Goal: Use online tool/utility: Utilize a website feature to perform a specific function

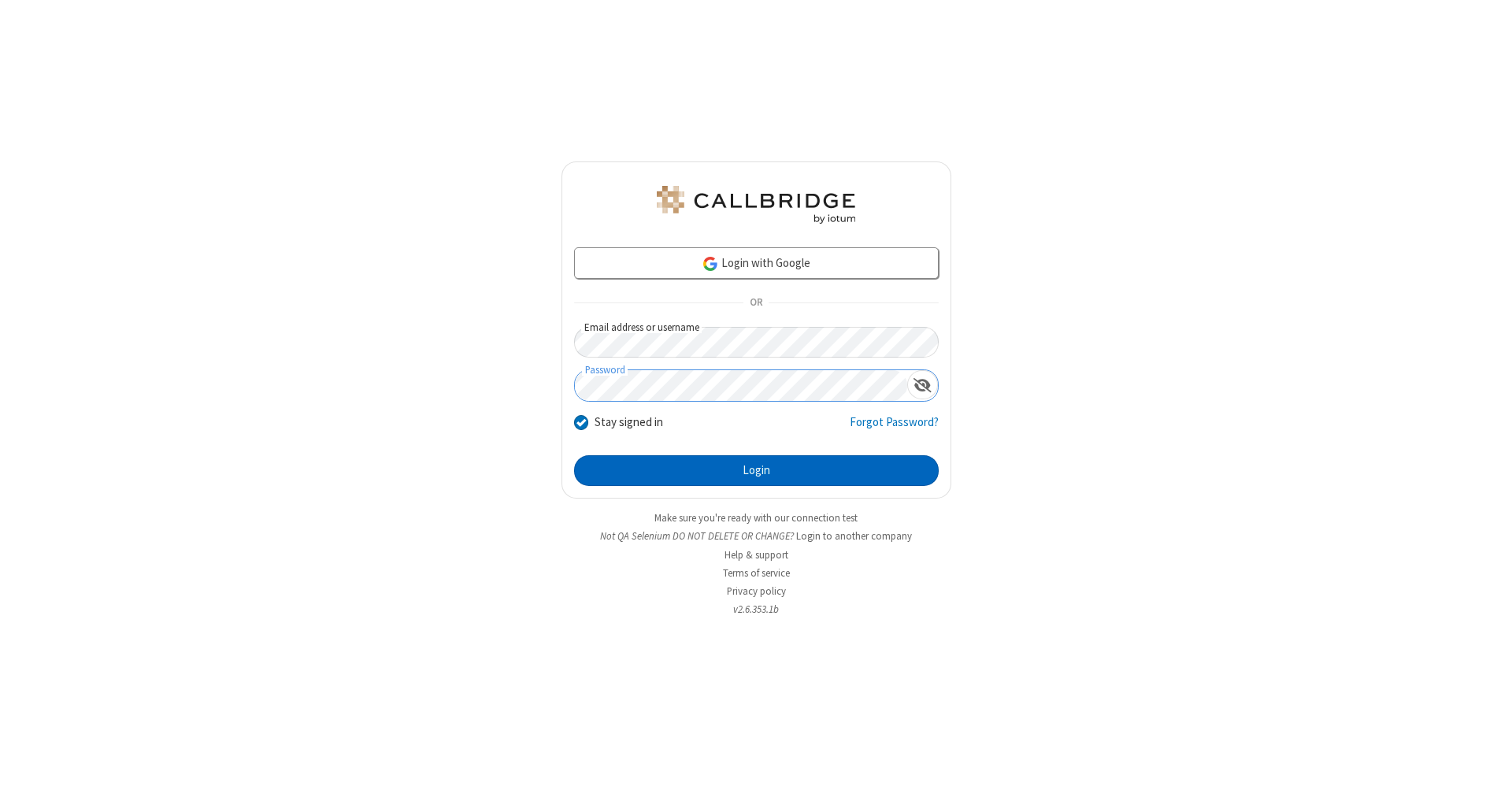
click at [756, 471] on button "Login" at bounding box center [756, 470] width 364 height 31
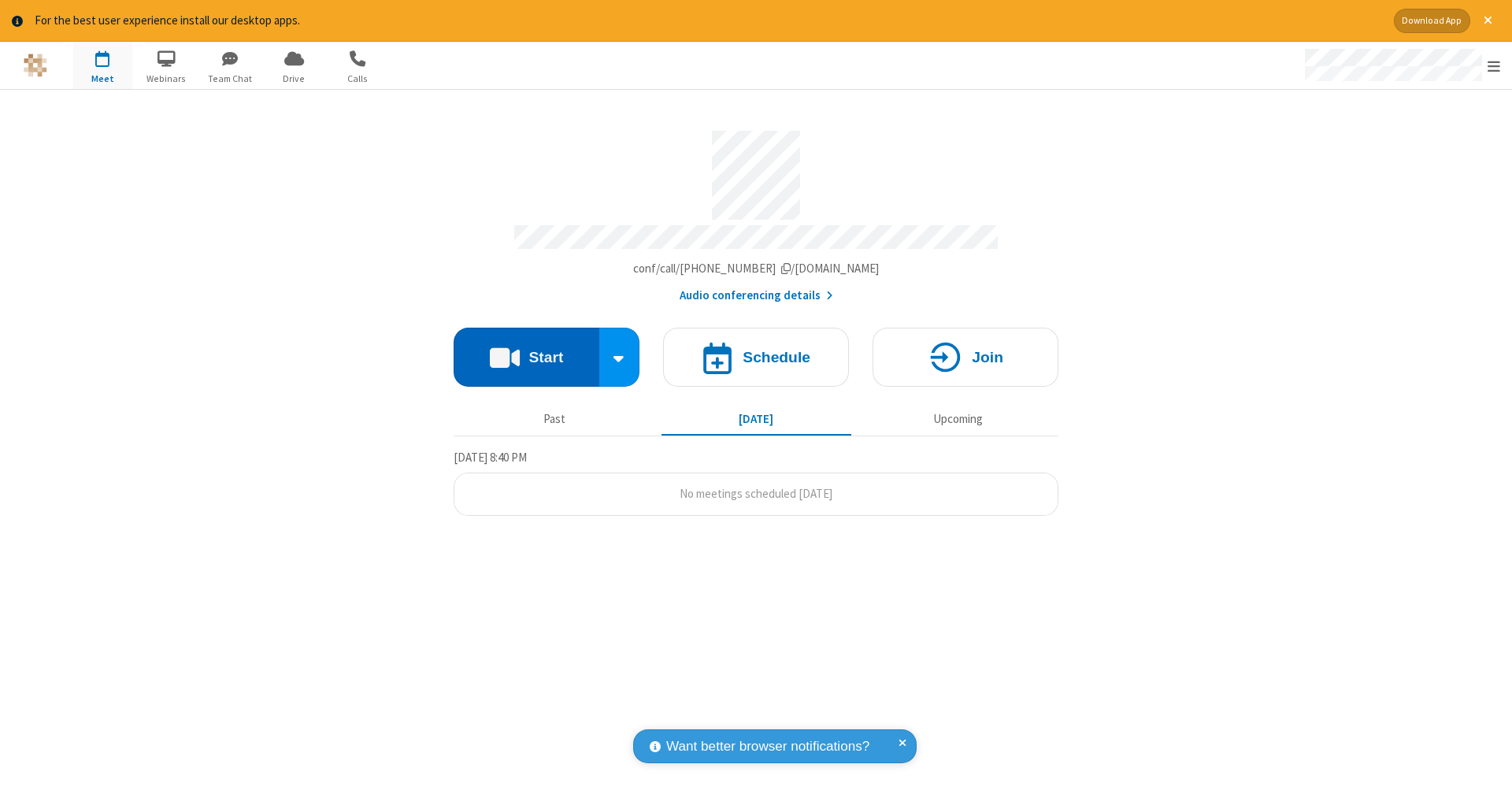
click at [526, 349] on button "Start" at bounding box center [526, 357] width 146 height 59
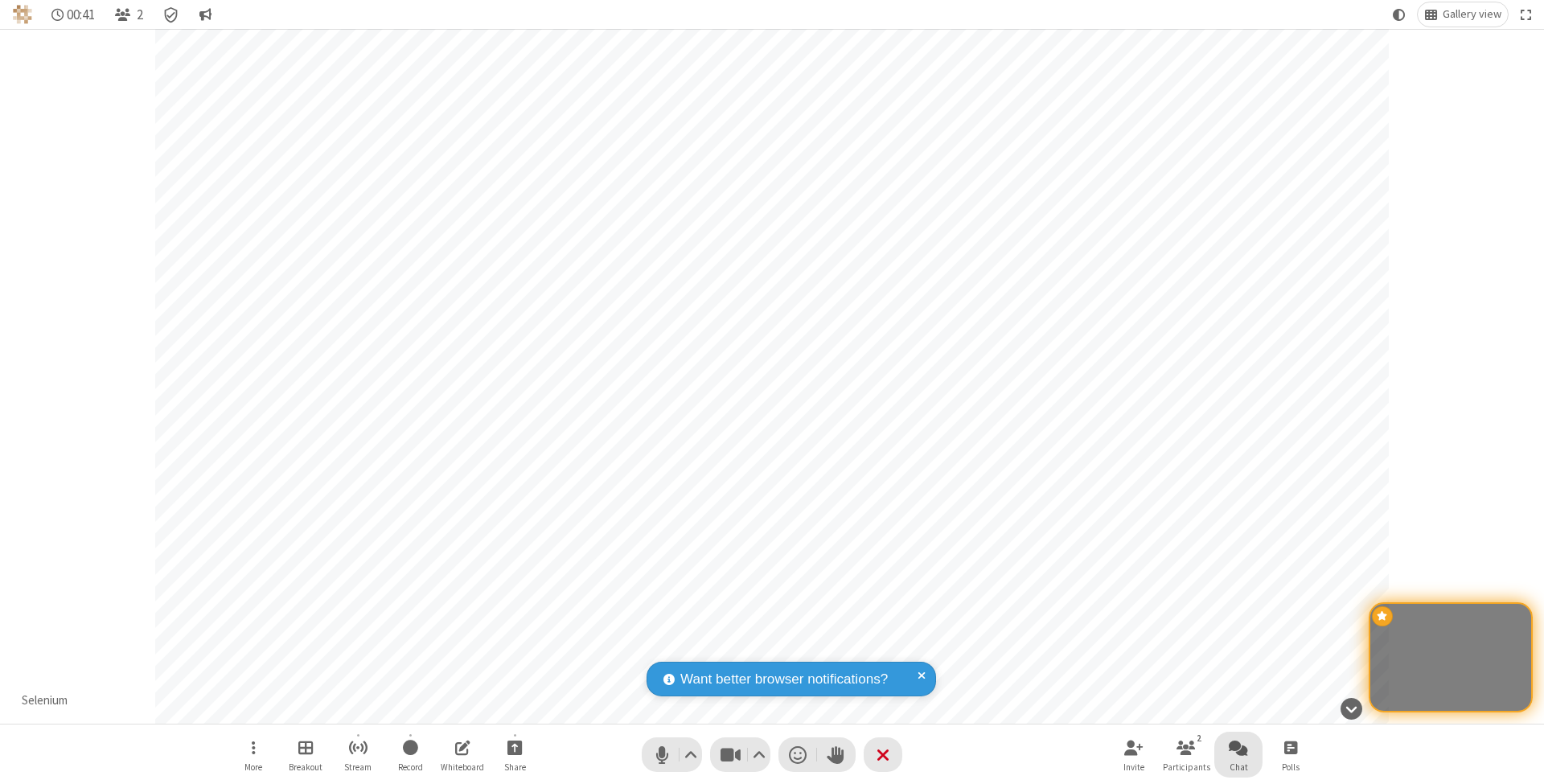
click at [1237, 747] on span "Open chat" at bounding box center [1238, 747] width 19 height 20
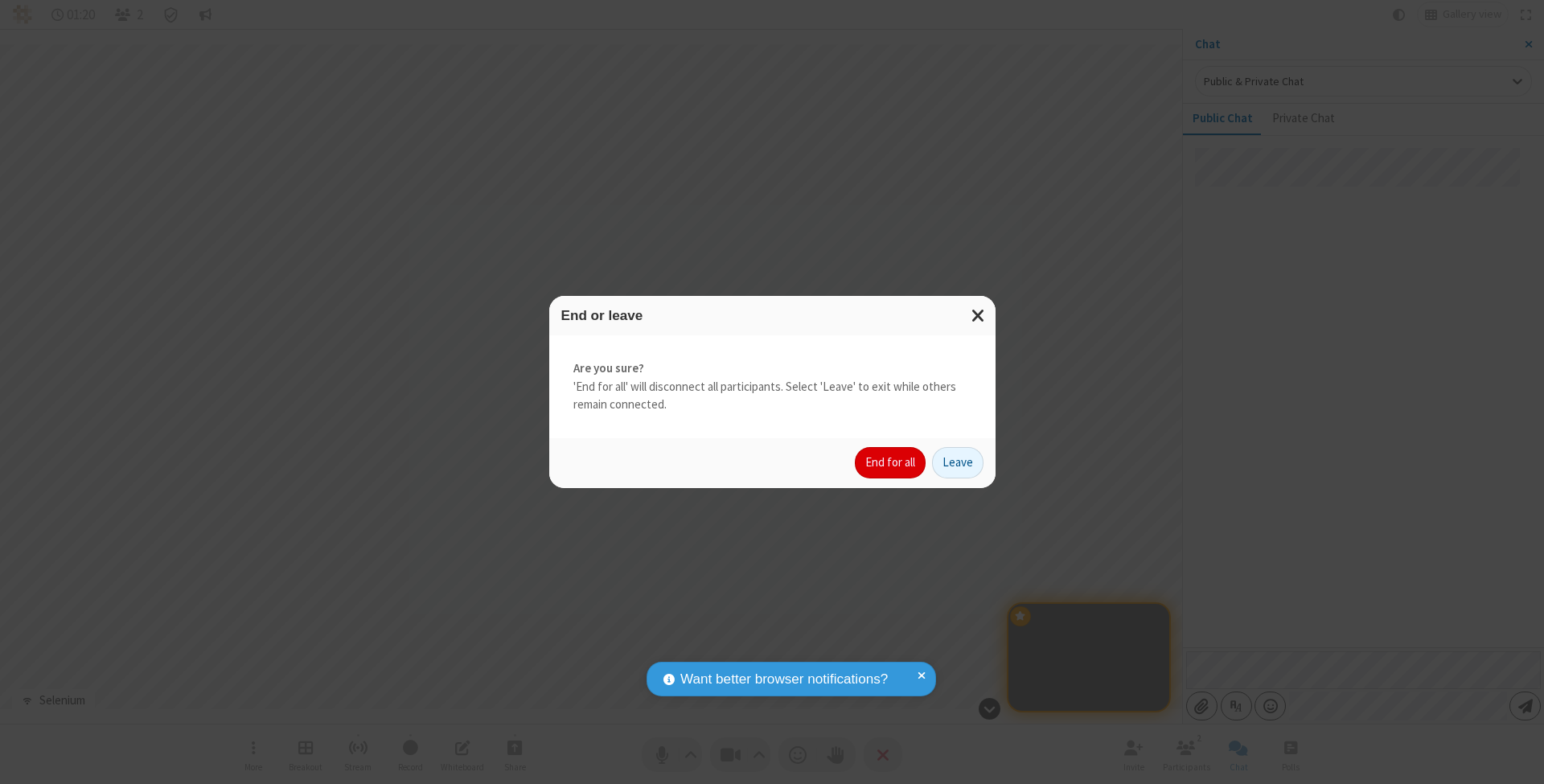
click at [891, 462] on button "End for all" at bounding box center [890, 463] width 71 height 32
